Goal: Task Accomplishment & Management: Manage account settings

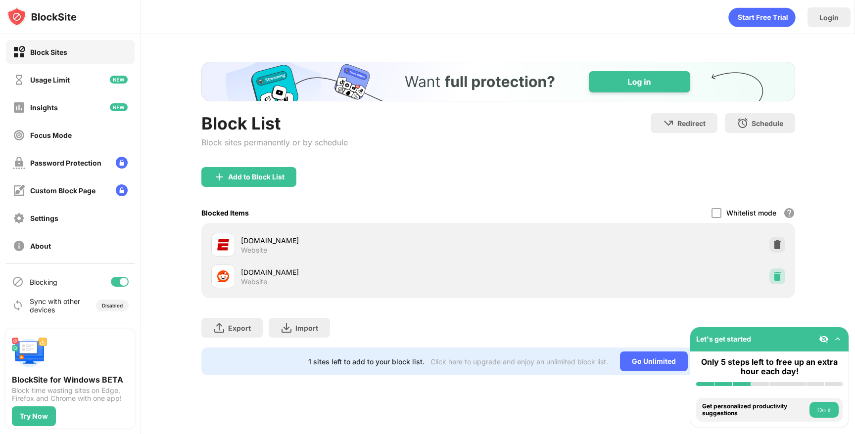
click at [780, 276] on img at bounding box center [777, 277] width 10 height 10
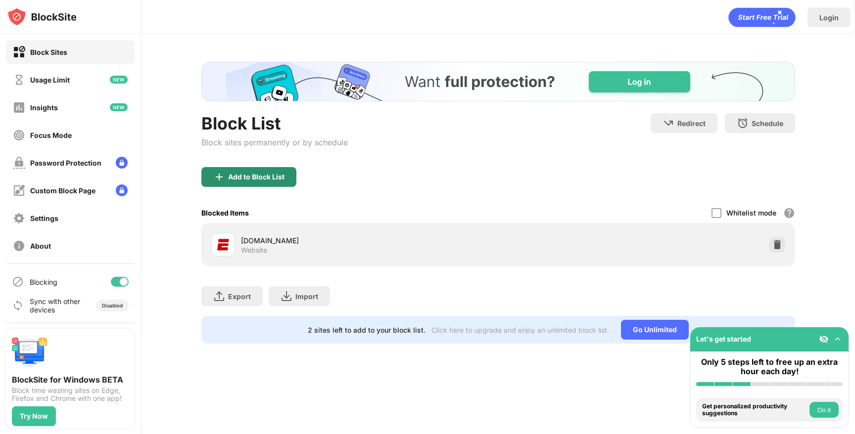
click at [273, 175] on div "Add to Block List" at bounding box center [256, 177] width 56 height 8
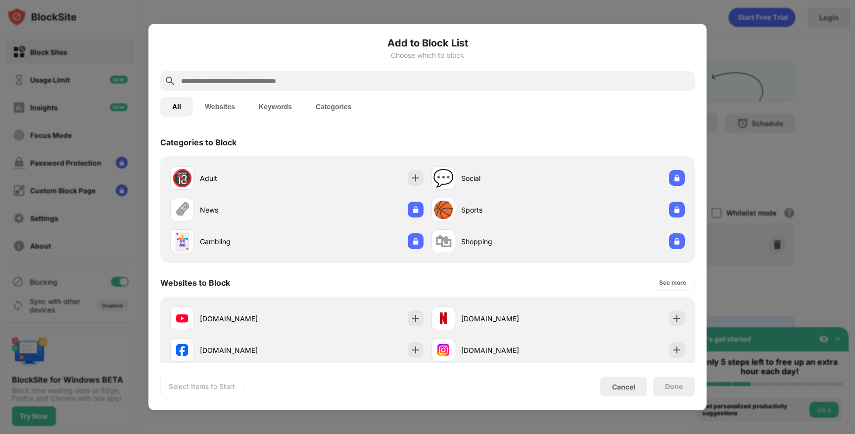
click at [362, 76] on input "text" at bounding box center [435, 81] width 511 height 12
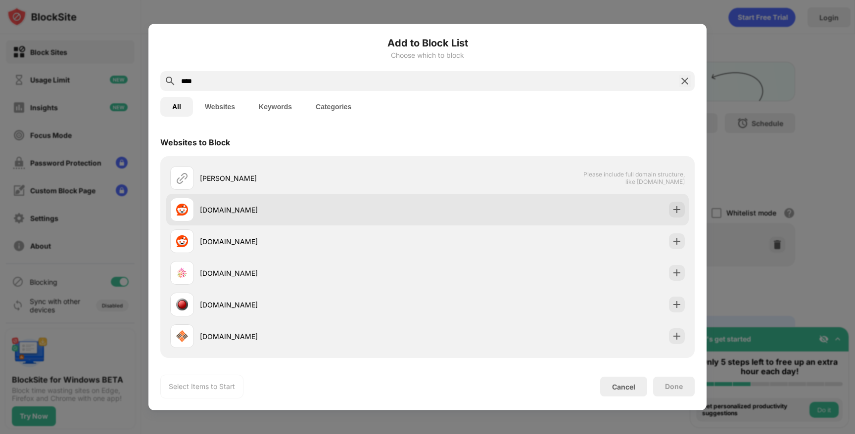
type input "****"
click at [308, 213] on div "reddit.com" at bounding box center [314, 210] width 228 height 10
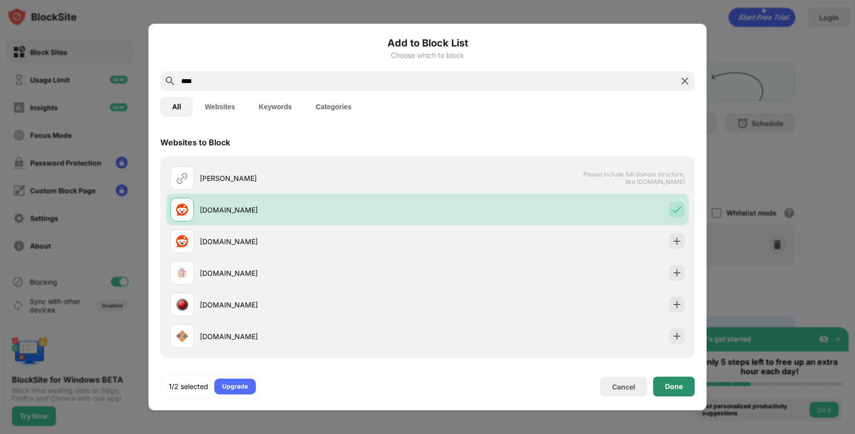
click at [676, 386] on div "Done" at bounding box center [674, 387] width 18 height 8
